Goal: Share content: Share content

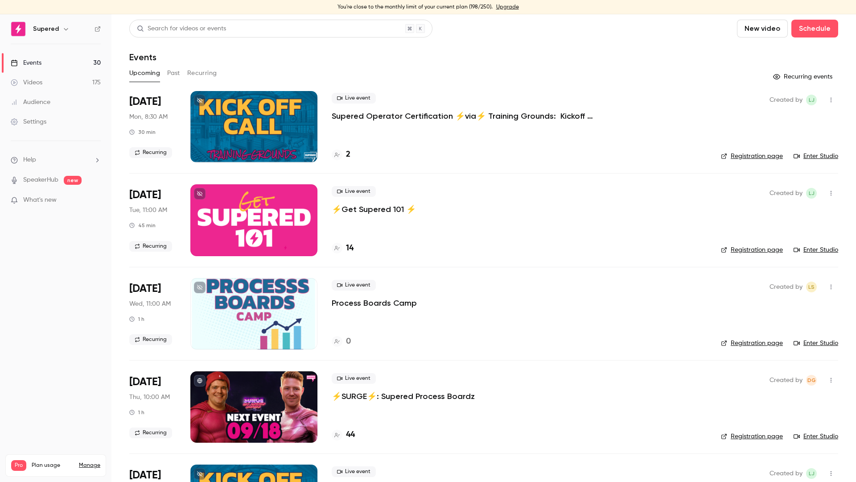
click at [172, 72] on button "Past" at bounding box center [173, 73] width 13 height 14
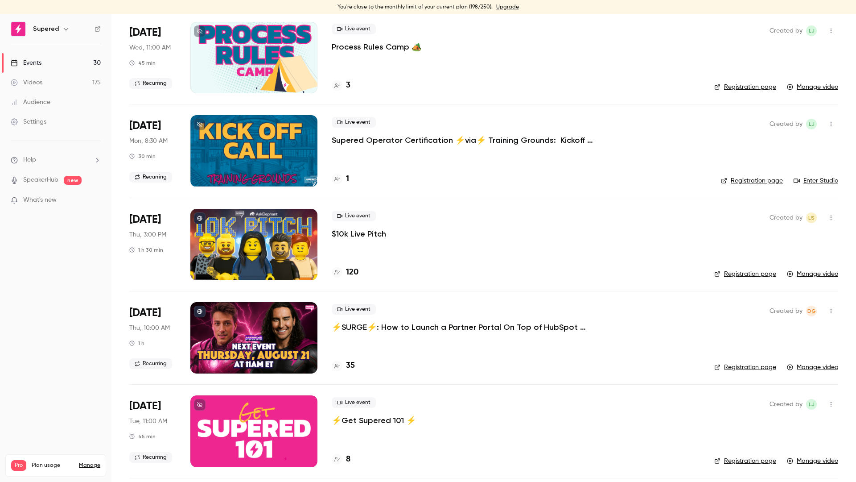
scroll to position [76, 0]
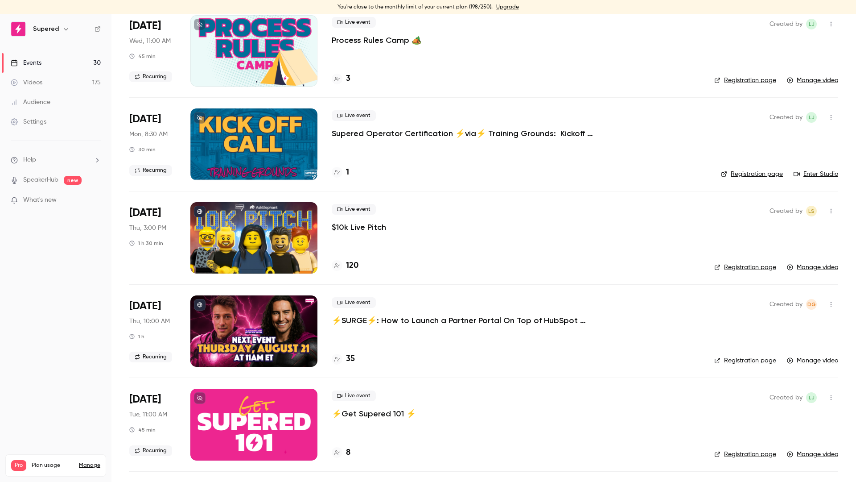
click at [422, 320] on p "⚡️SURGE⚡️: How to Launch a Partner Portal On Top of HubSpot w/Introw" at bounding box center [466, 320] width 268 height 11
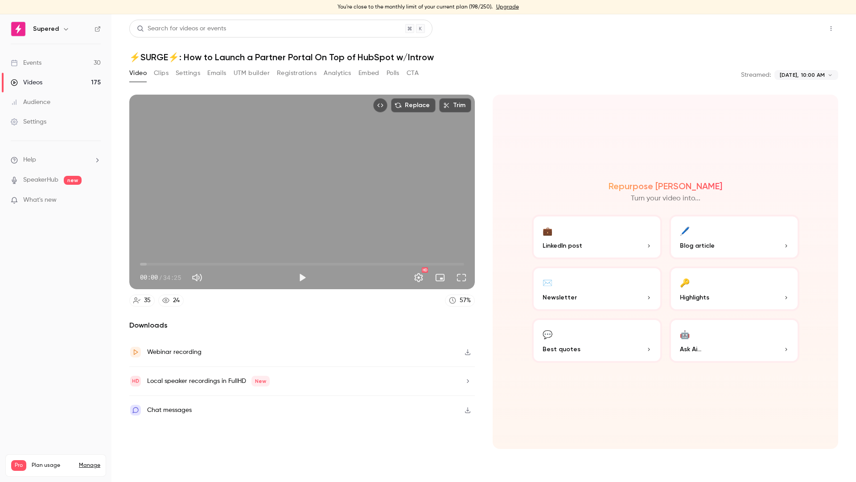
click at [804, 28] on button "Share" at bounding box center [799, 29] width 35 height 18
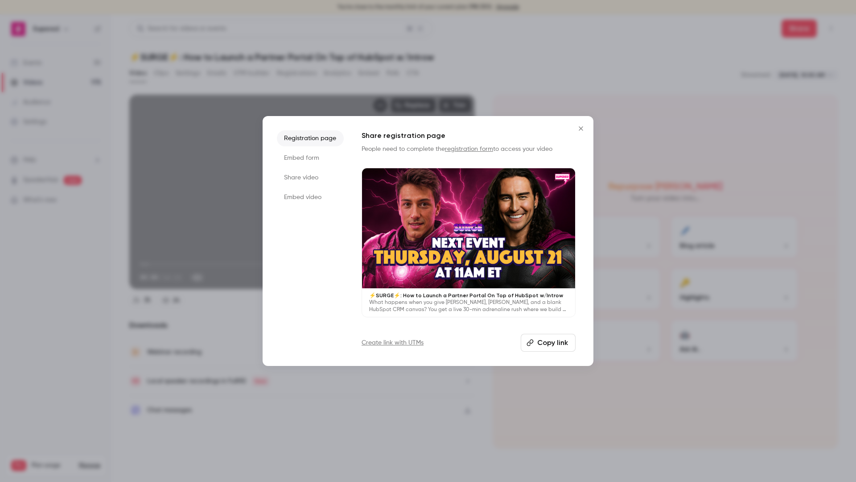
click at [558, 343] on button "Copy link" at bounding box center [548, 343] width 55 height 18
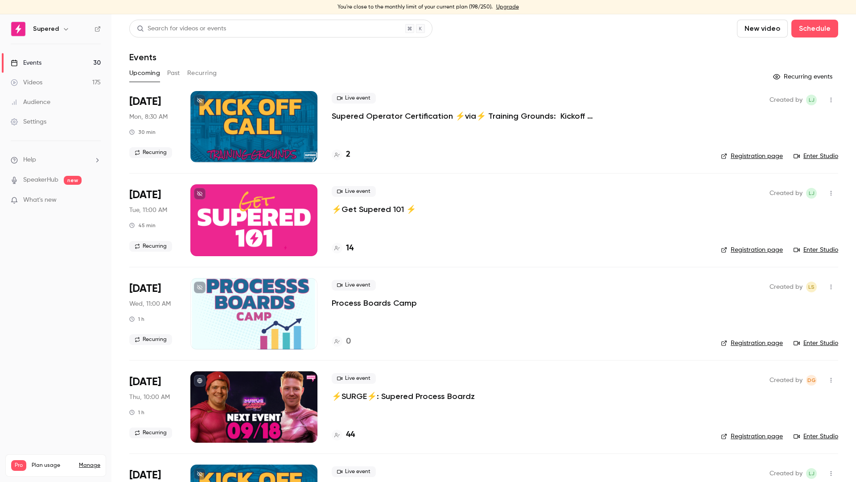
click at [176, 76] on button "Past" at bounding box center [173, 73] width 13 height 14
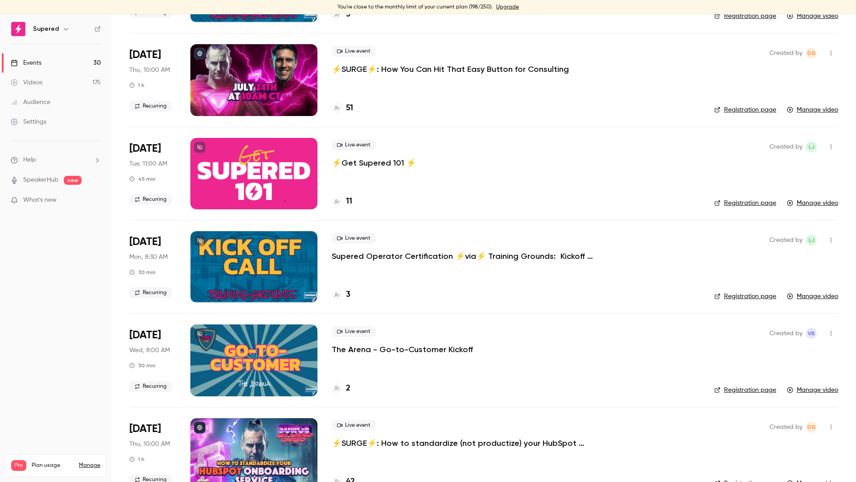
scroll to position [1346, 0]
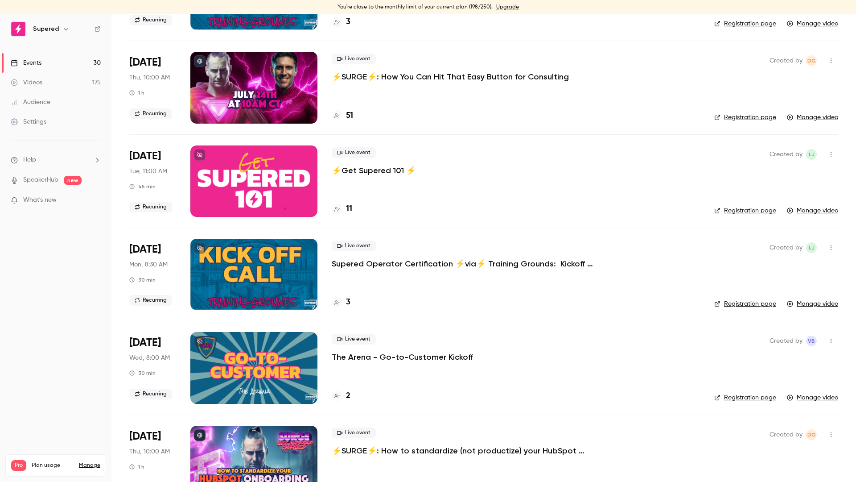
click at [828, 61] on icon "button" at bounding box center [831, 61] width 7 height 6
click at [479, 73] on div at bounding box center [428, 241] width 856 height 482
click at [445, 77] on p "⚡️SURGE⚡️: How You Can Hit That Easy Button for Consulting" at bounding box center [450, 76] width 237 height 11
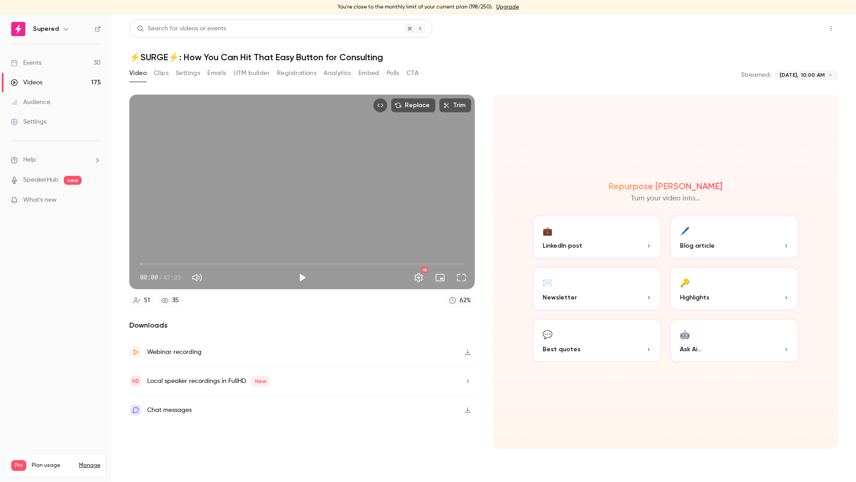
click at [798, 33] on button "Share" at bounding box center [799, 29] width 35 height 18
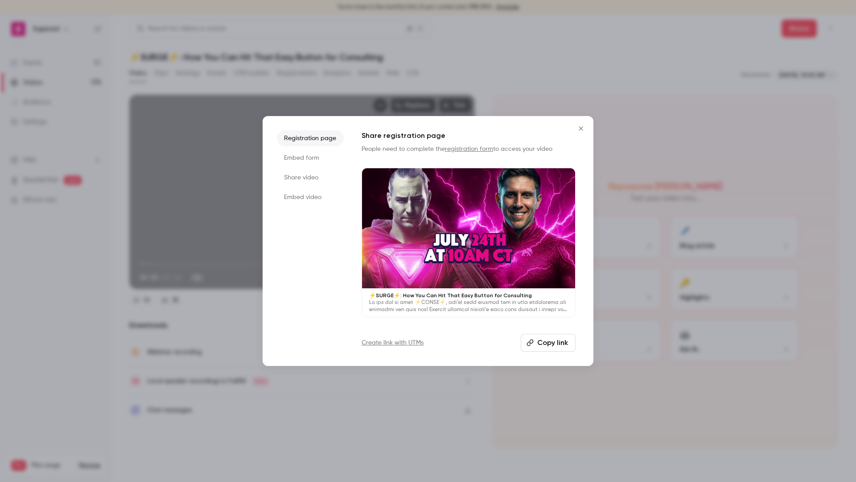
click at [549, 343] on button "Copy link" at bounding box center [548, 343] width 55 height 18
